Goal: Ask a question

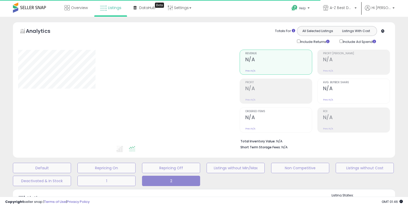
type input "**********"
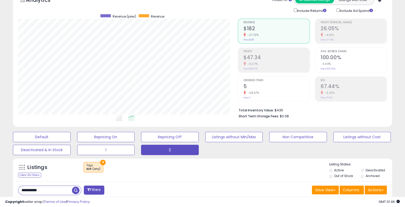
scroll to position [52, 0]
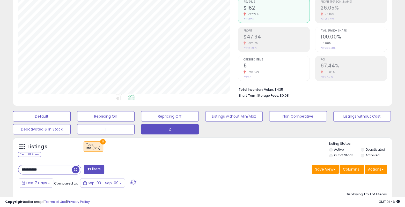
drag, startPoint x: 6, startPoint y: 168, endPoint x: -1, endPoint y: 168, distance: 6.5
click at [0, 155] on html "Unable to login Retrieving listings data.. has not yet accepted the Terms of Us…" at bounding box center [202, 51] width 405 height 207
click at [111, 170] on span "button" at bounding box center [111, 169] width 7 height 7
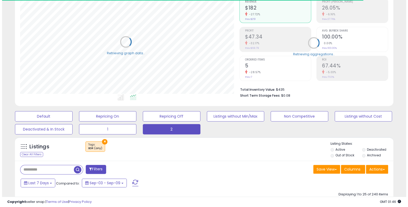
scroll to position [258399, 258285]
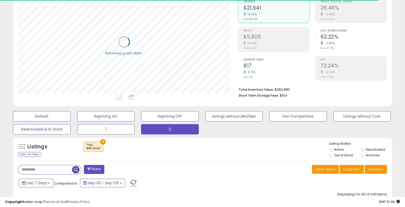
click at [272, 44] on div "18.49%" at bounding box center [276, 43] width 66 height 5
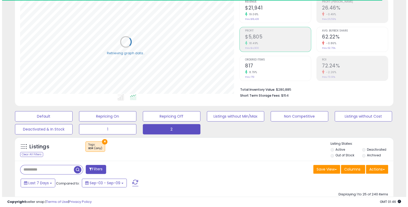
scroll to position [106, 222]
click at [267, 41] on div "18.49%" at bounding box center [279, 43] width 67 height 5
click at [267, 41] on div "18.49%" at bounding box center [276, 43] width 66 height 5
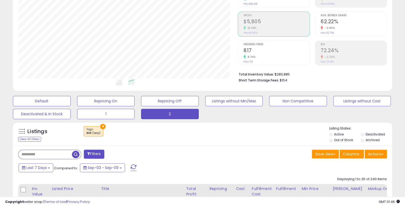
scroll to position [52, 0]
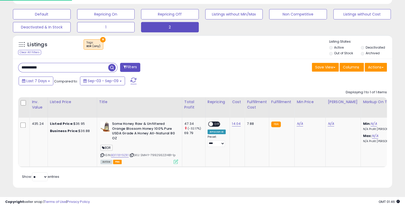
scroll to position [106, 219]
